Goal: Navigation & Orientation: Find specific page/section

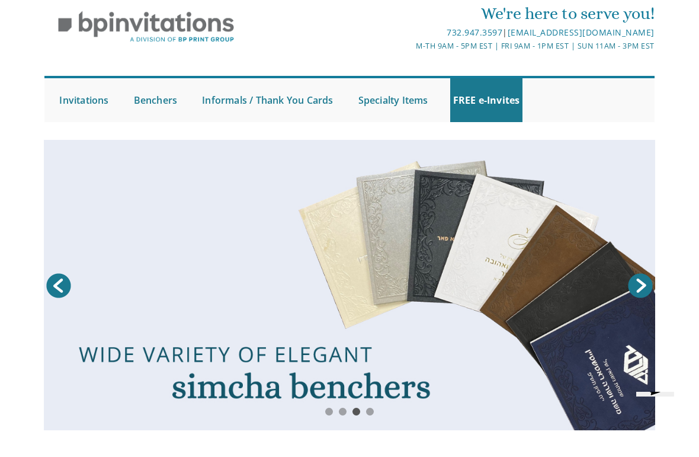
scroll to position [36, 0]
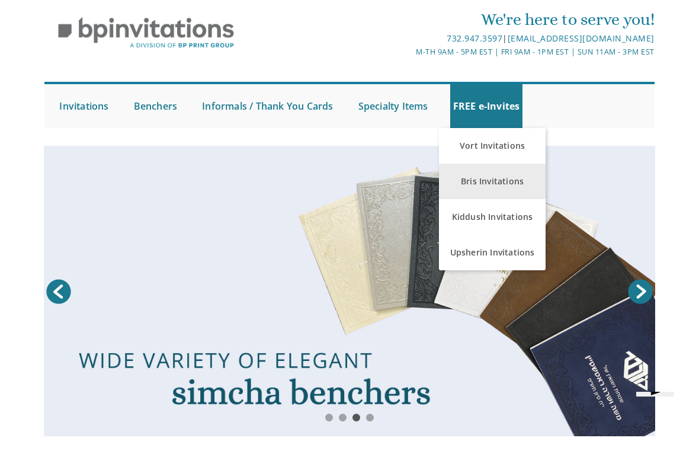
click at [522, 181] on link "Bris Invitations" at bounding box center [492, 182] width 107 height 36
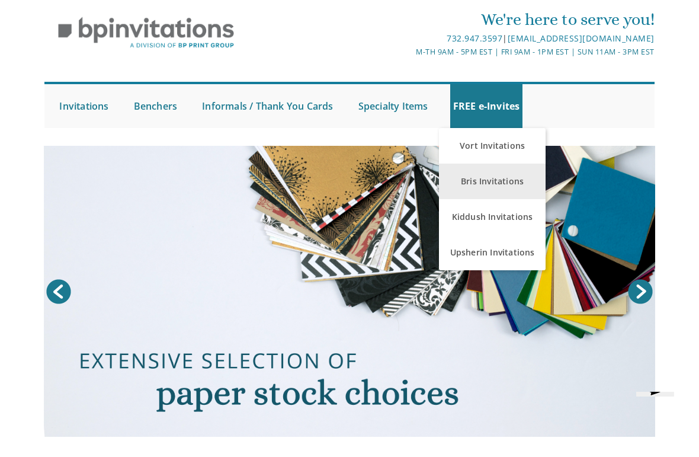
scroll to position [0, 0]
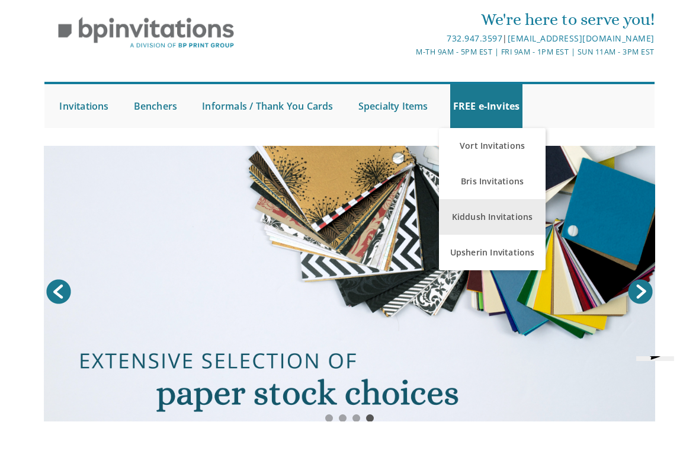
click at [532, 235] on link "Kiddush Invitations" at bounding box center [492, 253] width 107 height 36
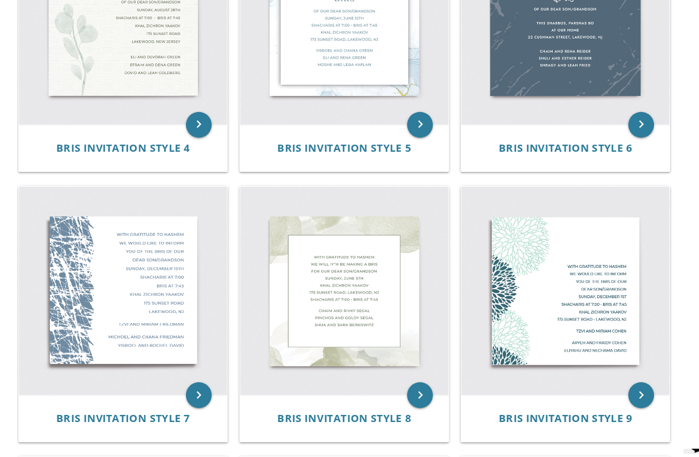
scroll to position [584, 0]
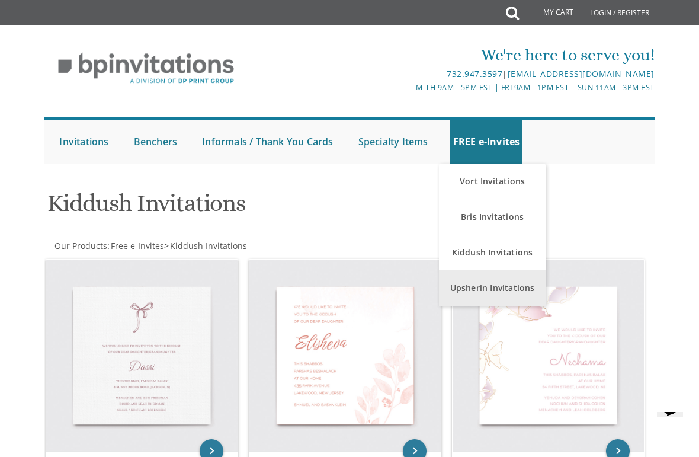
click at [522, 282] on link "Upsherin Invitations" at bounding box center [492, 288] width 107 height 36
